Goal: Find contact information: Find contact information

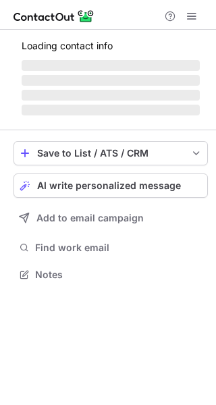
scroll to position [295, 216]
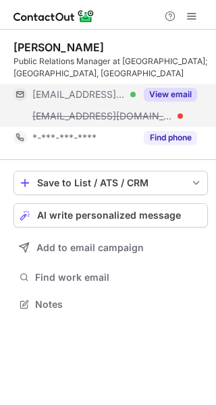
click at [174, 91] on button "View email" at bounding box center [170, 94] width 53 height 13
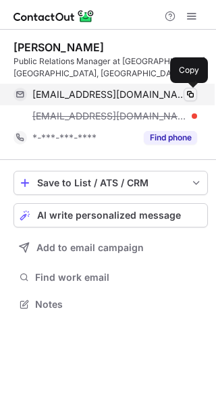
click at [190, 93] on span at bounding box center [190, 94] width 11 height 11
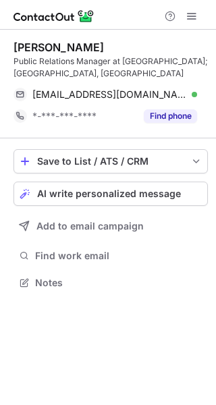
scroll to position [273, 216]
